Goal: Information Seeking & Learning: Check status

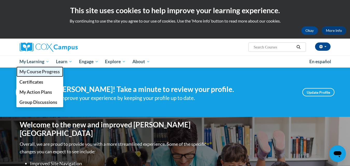
click at [44, 74] on span "My Course Progress" at bounding box center [39, 71] width 40 height 5
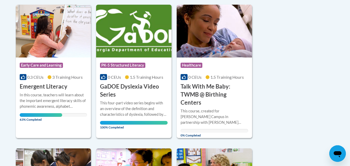
scroll to position [133, 0]
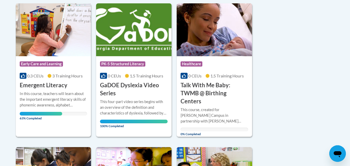
click at [49, 85] on h3 "Emergent Literacy" at bounding box center [44, 85] width 48 height 8
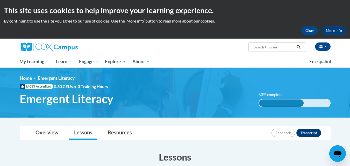
click at [55, 113] on img at bounding box center [175, 93] width 350 height 50
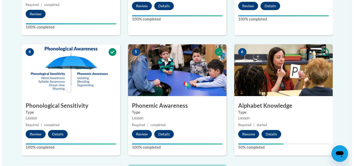
scroll to position [257, 0]
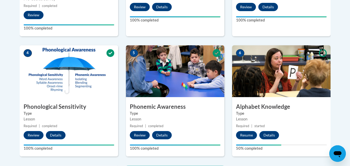
click at [280, 85] on img at bounding box center [281, 71] width 98 height 52
click at [249, 135] on button "Resume" at bounding box center [246, 135] width 21 height 8
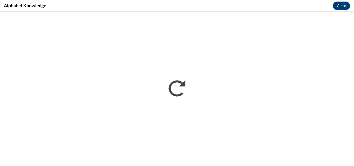
scroll to position [0, 0]
